Goal: Information Seeking & Learning: Learn about a topic

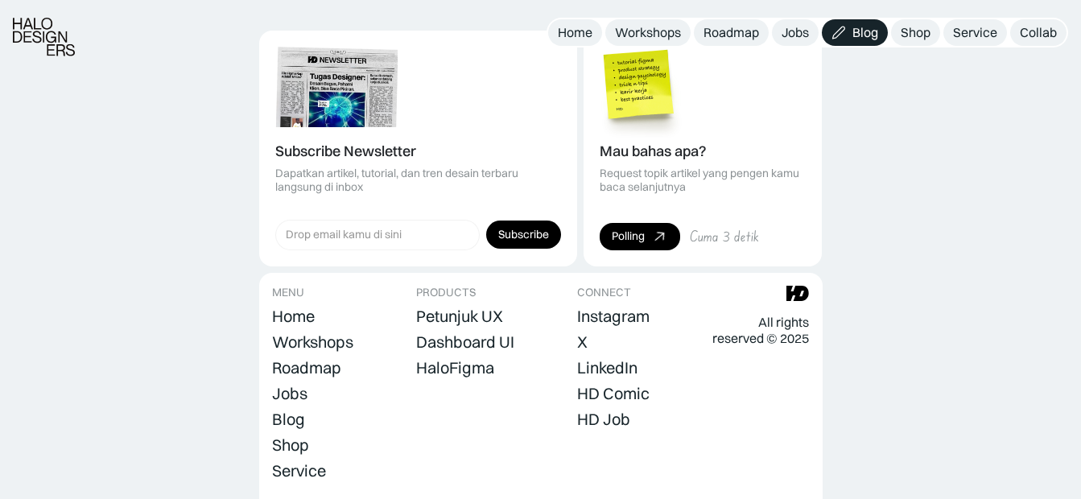
scroll to position [2164, 0]
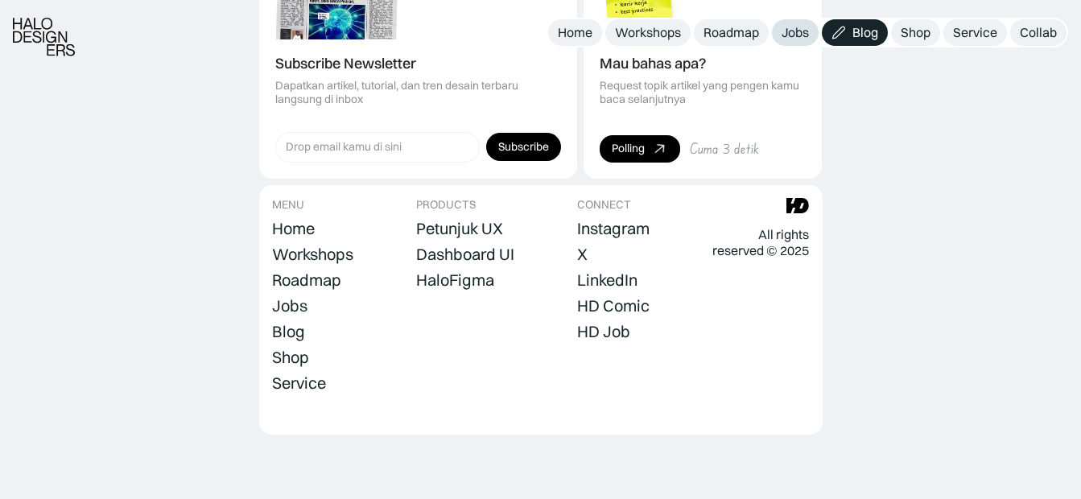
click at [793, 35] on div "Jobs" at bounding box center [794, 32] width 27 height 17
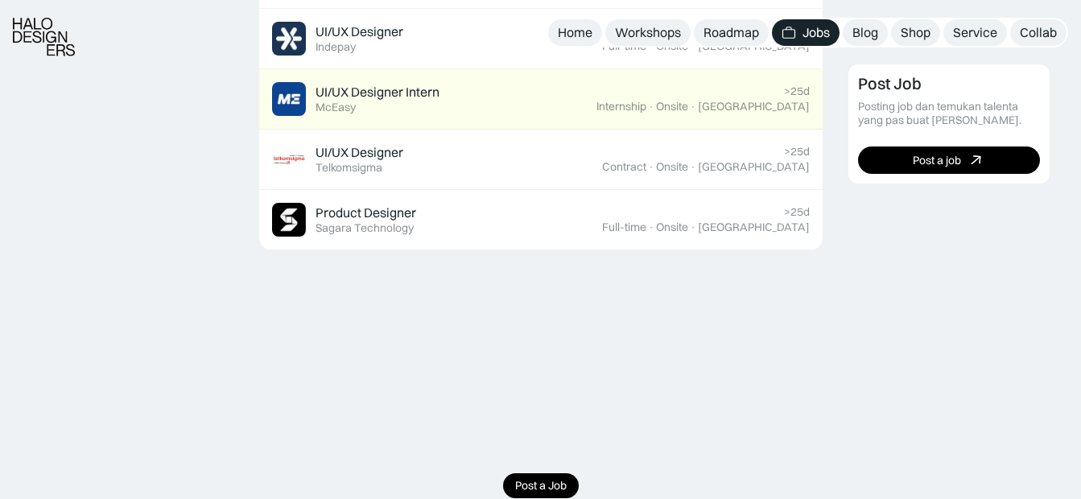
scroll to position [1287, 0]
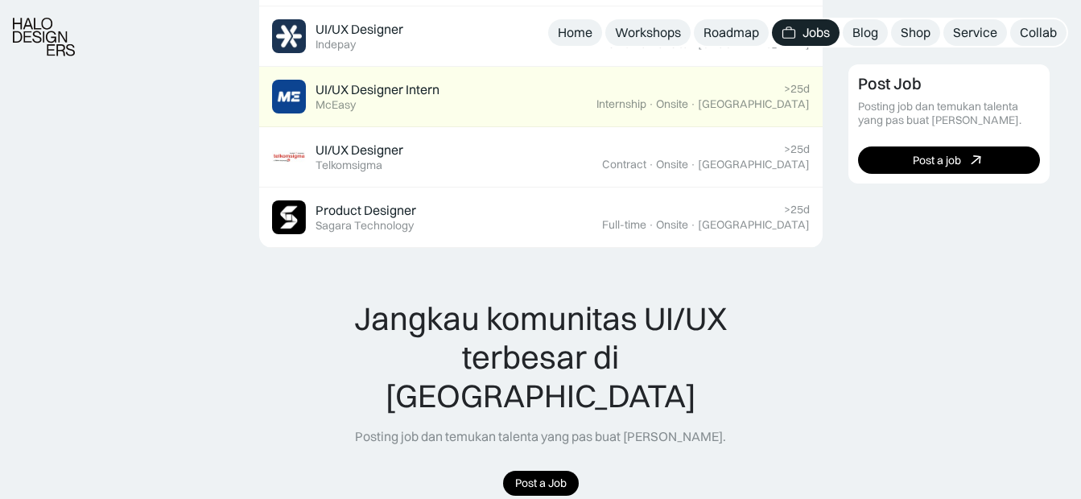
click at [886, 273] on div "Post Job Posting job dan temukan talenta yang pas buat timmu. Post a job" at bounding box center [958, 61] width 220 height 1772
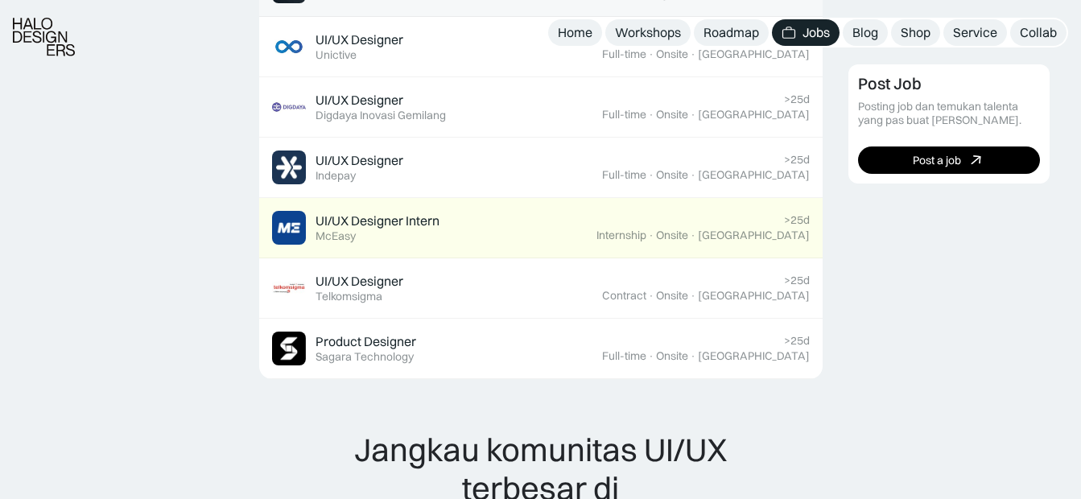
scroll to position [1279, 0]
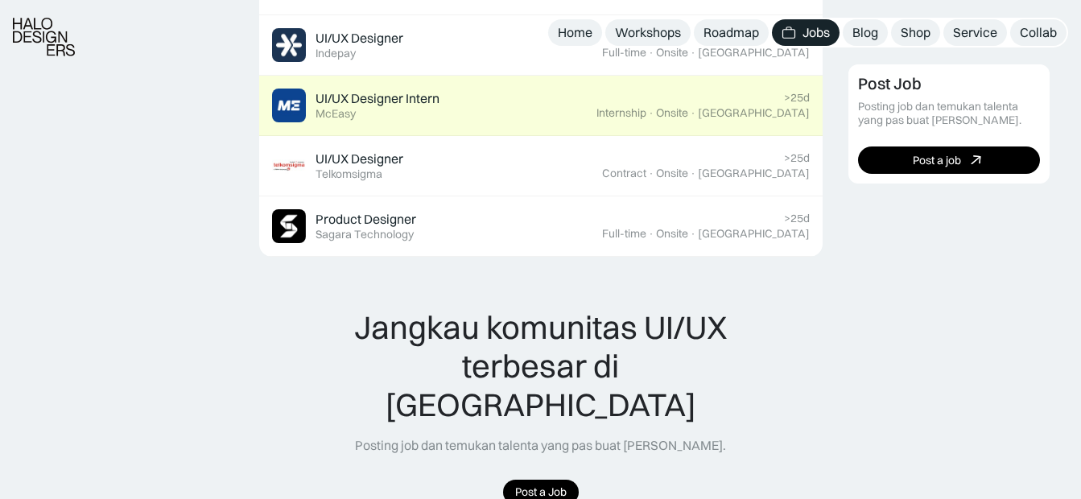
click at [596, 101] on div "UI/UX Designer Intern Featured McEasy" at bounding box center [434, 106] width 324 height 34
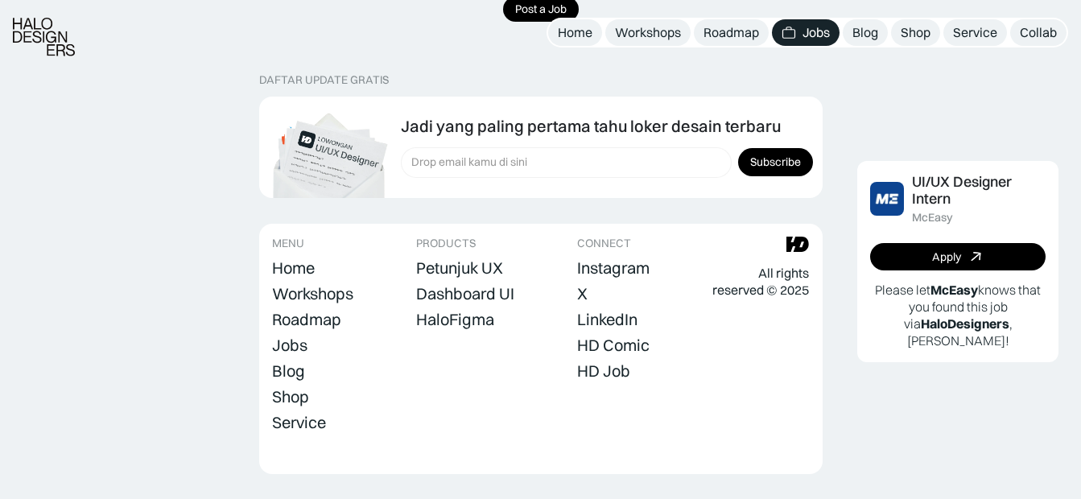
scroll to position [1221, 0]
